Goal: Book appointment/travel/reservation

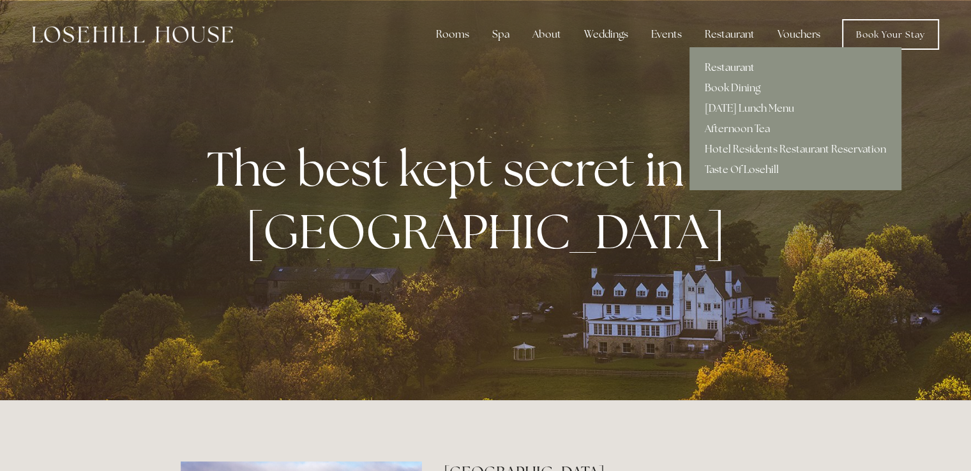
click at [724, 64] on link "Restaurant" at bounding box center [795, 67] width 212 height 20
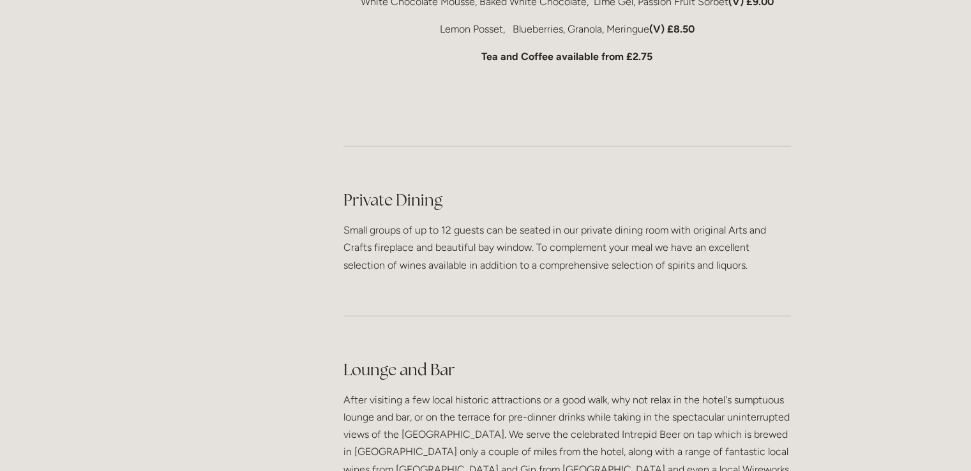
scroll to position [3343, 0]
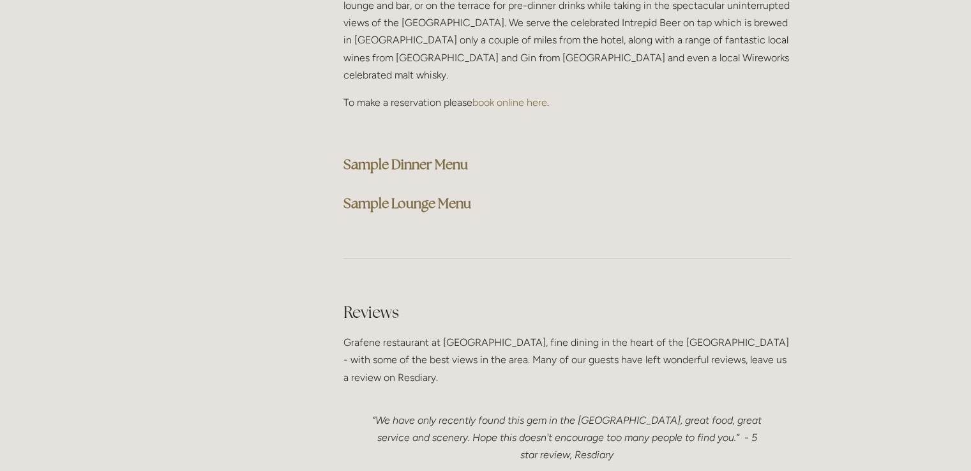
click at [430, 156] on strong "Sample Dinner Menu" at bounding box center [405, 164] width 124 height 17
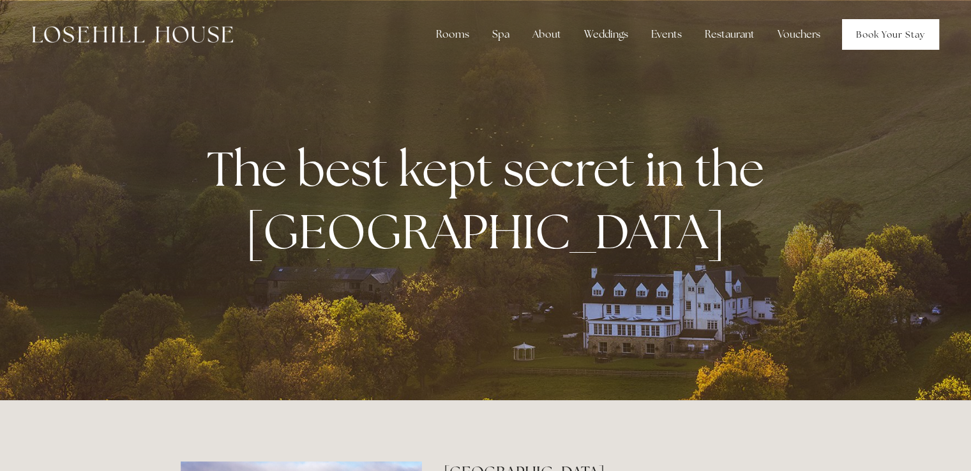
click at [892, 34] on link "Book Your Stay" at bounding box center [890, 34] width 97 height 31
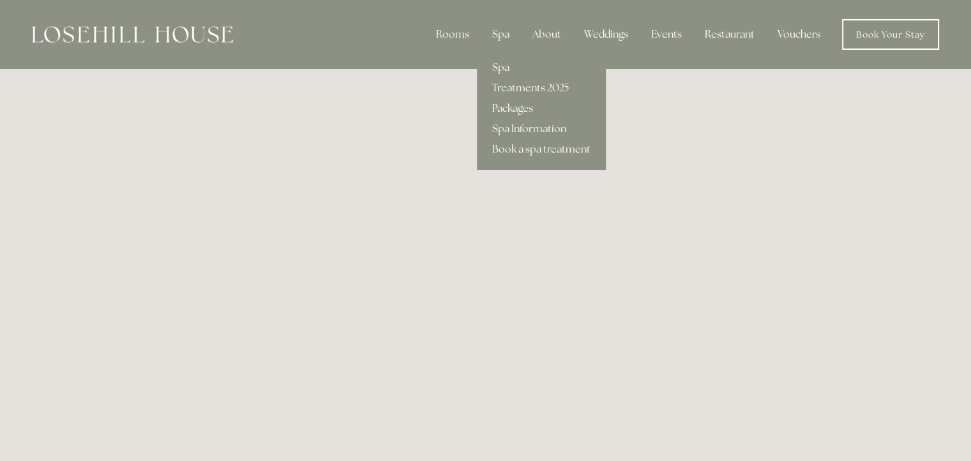
click at [511, 107] on link "Packages" at bounding box center [541, 108] width 129 height 20
click at [529, 88] on link "Treatments 2025" at bounding box center [541, 88] width 129 height 20
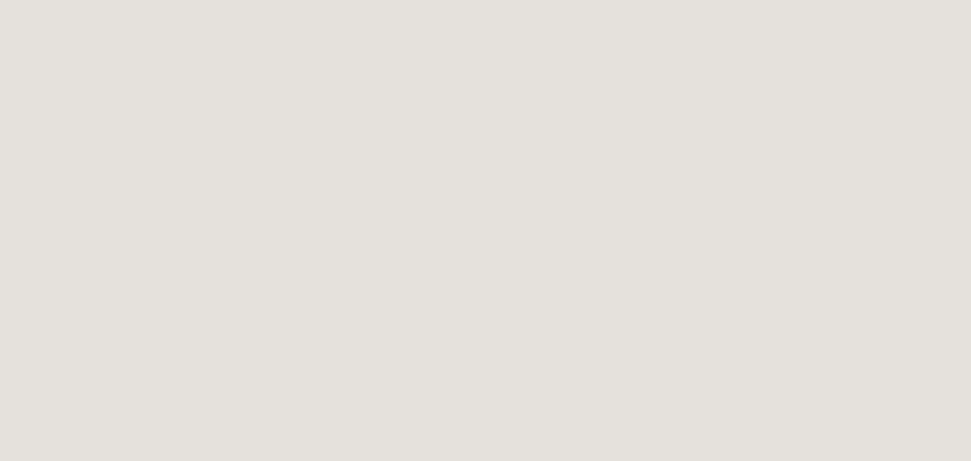
scroll to position [996, 0]
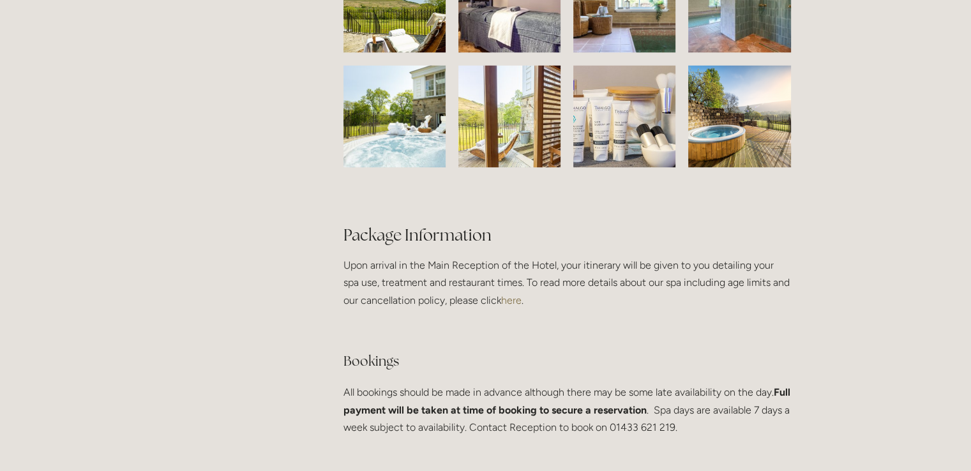
scroll to position [2545, 0]
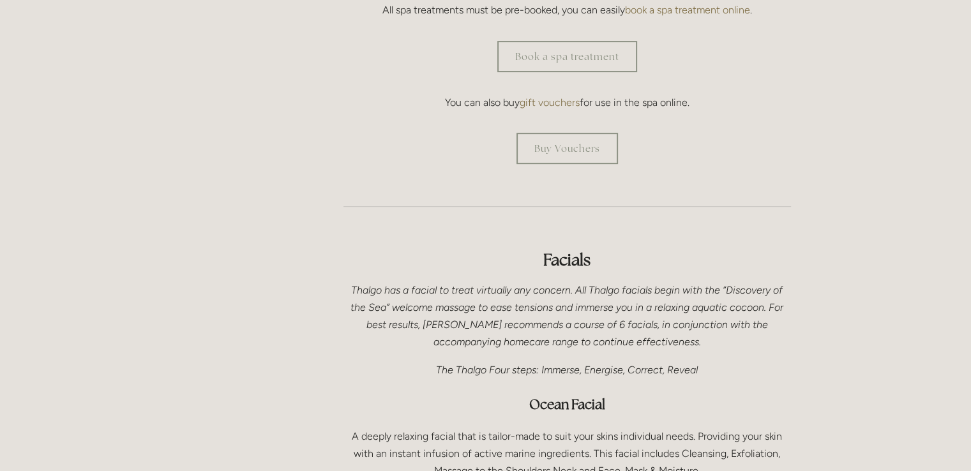
scroll to position [137, 0]
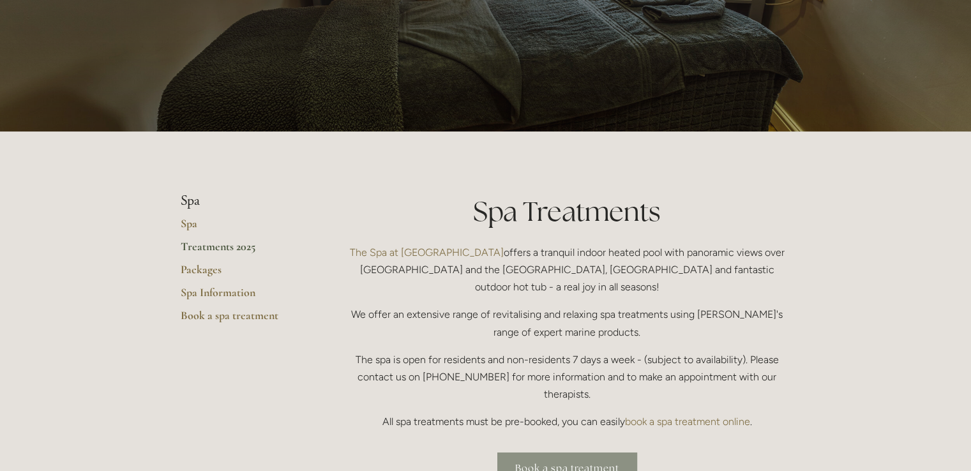
click at [615, 452] on link "Book a spa treatment" at bounding box center [567, 467] width 140 height 31
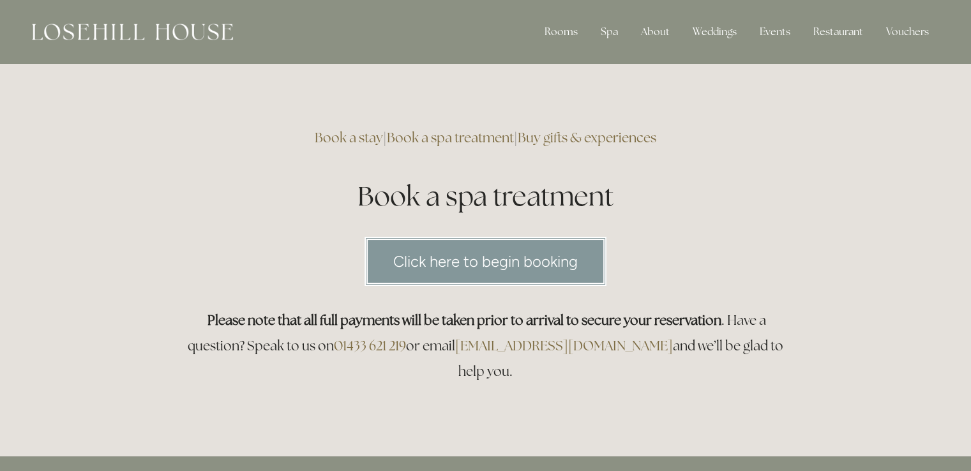
click at [562, 266] on link "Click here to begin booking" at bounding box center [485, 261] width 242 height 49
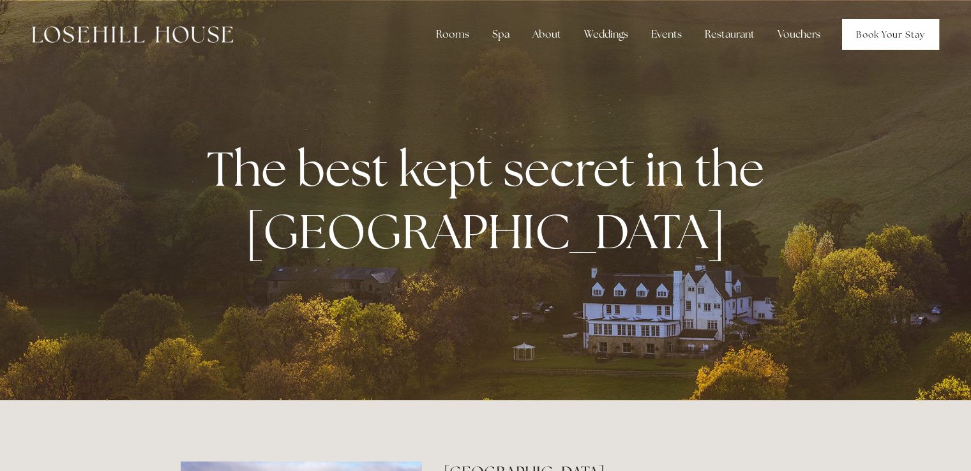
click at [853, 39] on link "Book Your Stay" at bounding box center [890, 34] width 97 height 31
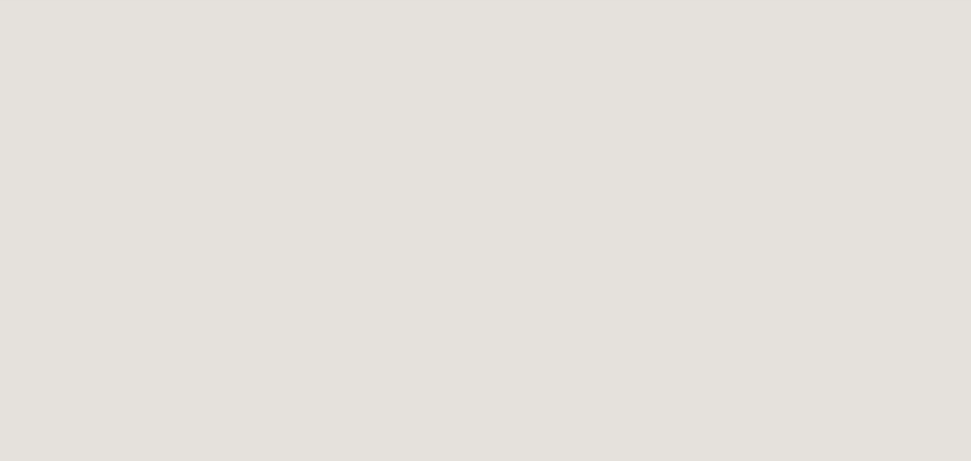
scroll to position [87, 0]
